Goal: Task Accomplishment & Management: Use online tool/utility

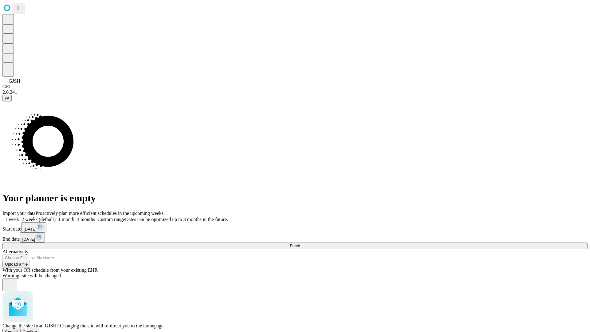
click at [37, 329] on span "Confirm" at bounding box center [30, 331] width 14 height 5
click at [56, 217] on label "2 weeks (default)" at bounding box center [37, 219] width 37 height 5
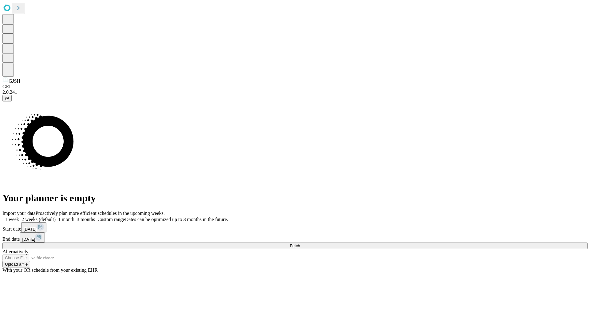
click at [300, 243] on span "Fetch" at bounding box center [295, 245] width 10 height 5
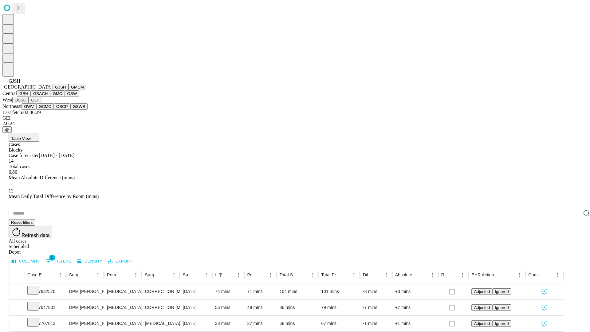
click at [68, 90] on button "GMCM" at bounding box center [77, 87] width 18 height 6
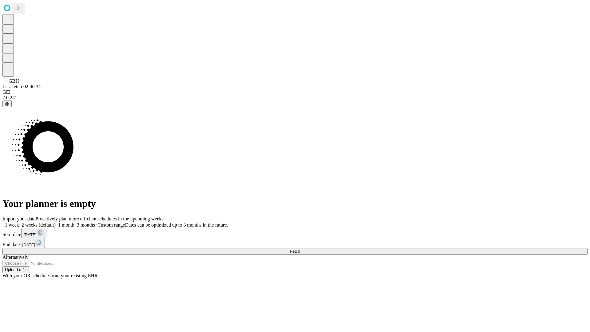
click at [56, 222] on label "2 weeks (default)" at bounding box center [37, 224] width 37 height 5
click at [300, 249] on span "Fetch" at bounding box center [295, 251] width 10 height 5
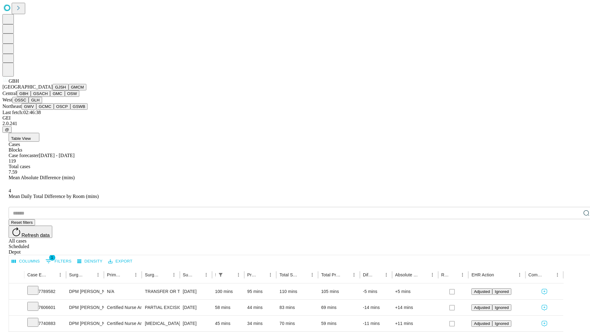
click at [48, 97] on button "GSACH" at bounding box center [40, 93] width 19 height 6
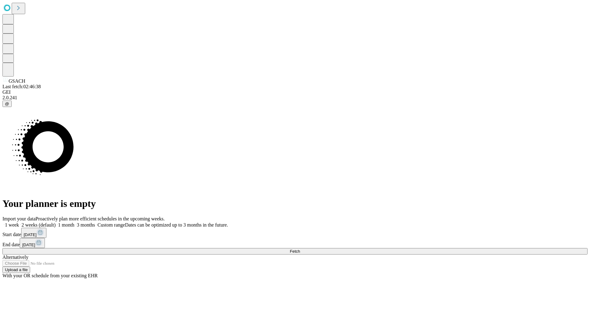
click at [56, 222] on label "2 weeks (default)" at bounding box center [37, 224] width 37 height 5
click at [300, 249] on span "Fetch" at bounding box center [295, 251] width 10 height 5
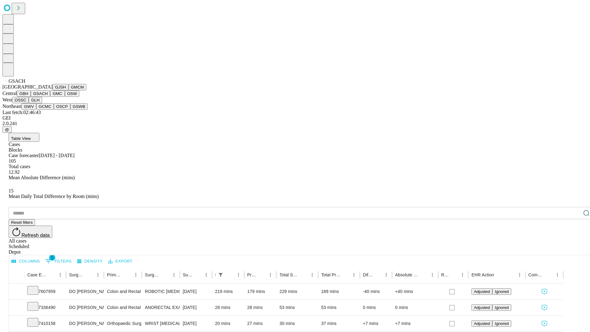
click at [50, 97] on button "GMC" at bounding box center [57, 93] width 14 height 6
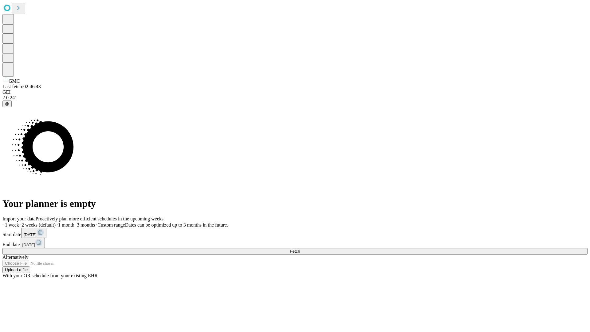
click at [300, 249] on span "Fetch" at bounding box center [295, 251] width 10 height 5
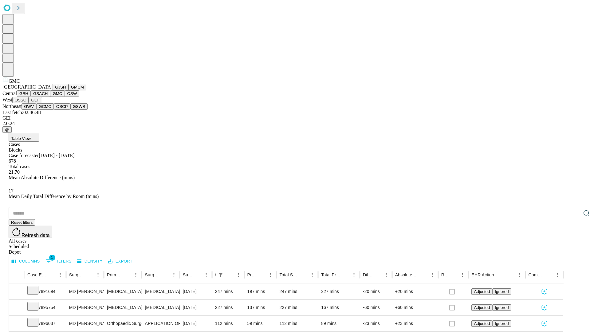
click at [65, 97] on button "OSW" at bounding box center [72, 93] width 15 height 6
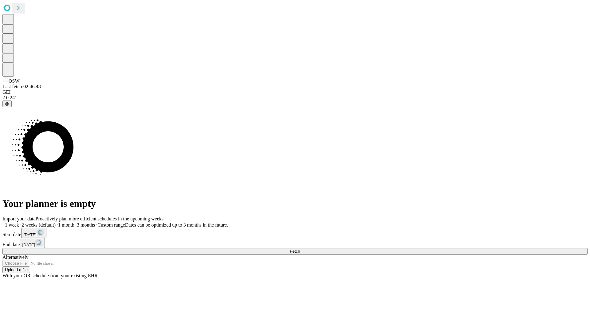
click at [56, 222] on label "2 weeks (default)" at bounding box center [37, 224] width 37 height 5
click at [300, 249] on span "Fetch" at bounding box center [295, 251] width 10 height 5
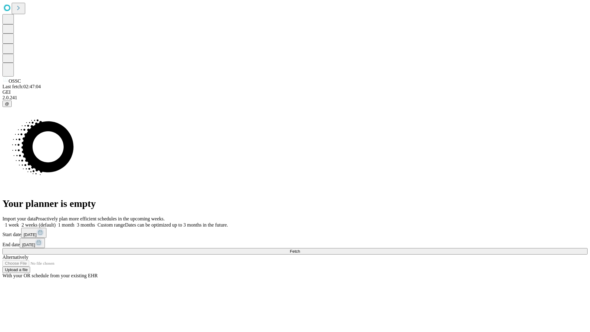
click at [56, 222] on label "2 weeks (default)" at bounding box center [37, 224] width 37 height 5
click at [300, 249] on span "Fetch" at bounding box center [295, 251] width 10 height 5
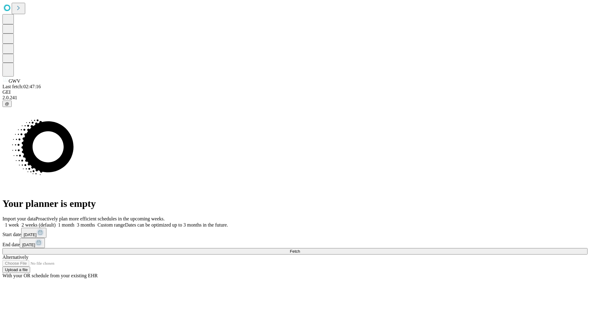
click at [300, 249] on span "Fetch" at bounding box center [295, 251] width 10 height 5
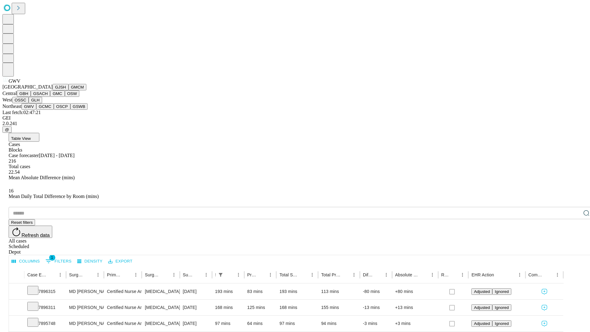
click at [48, 110] on button "GCMC" at bounding box center [45, 106] width 18 height 6
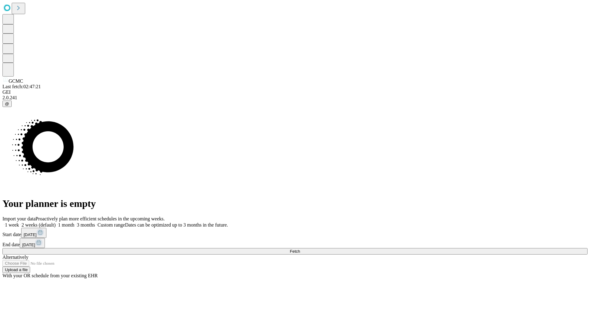
click at [300, 249] on span "Fetch" at bounding box center [295, 251] width 10 height 5
